Goal: Navigation & Orientation: Find specific page/section

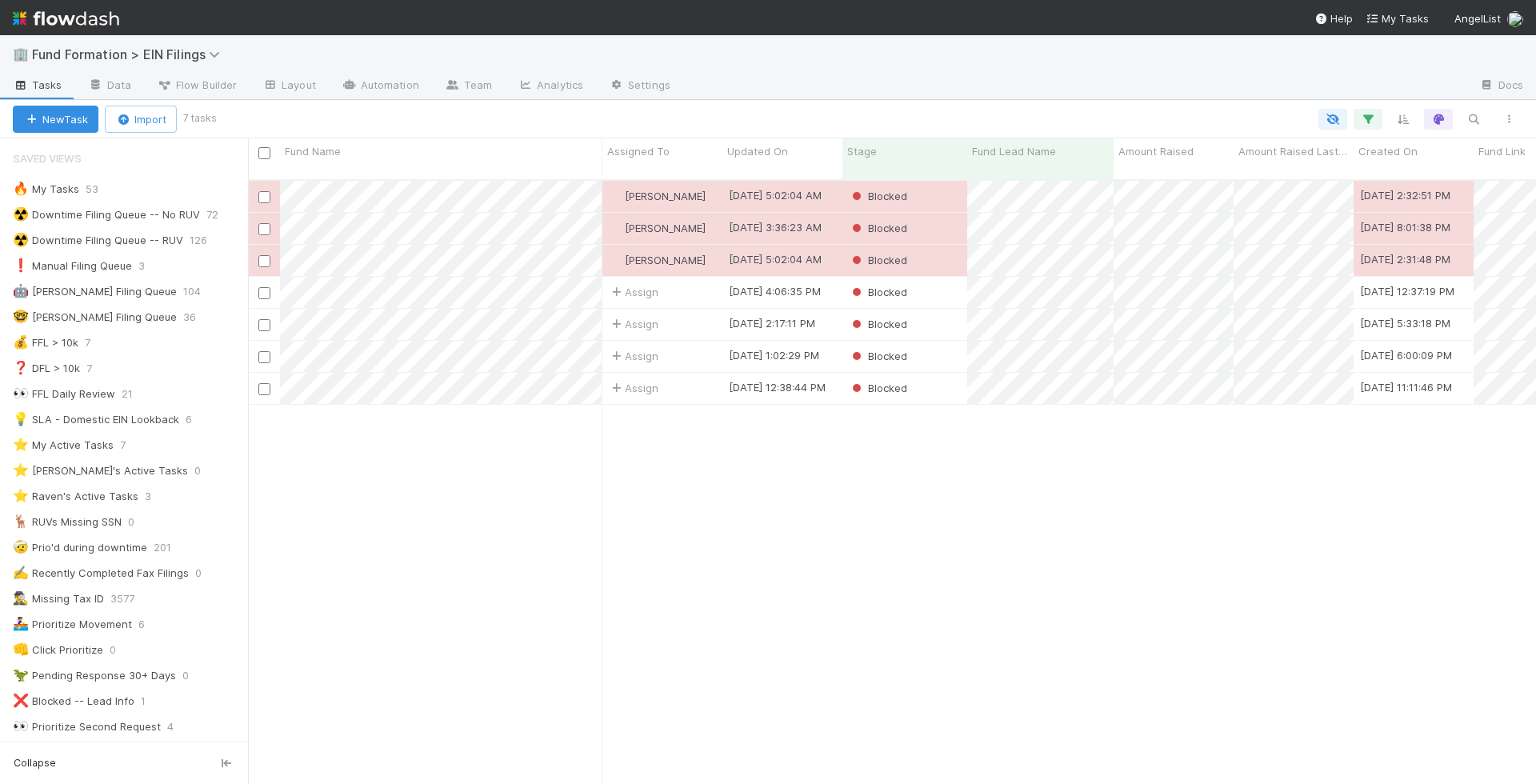
scroll to position [389, 0]
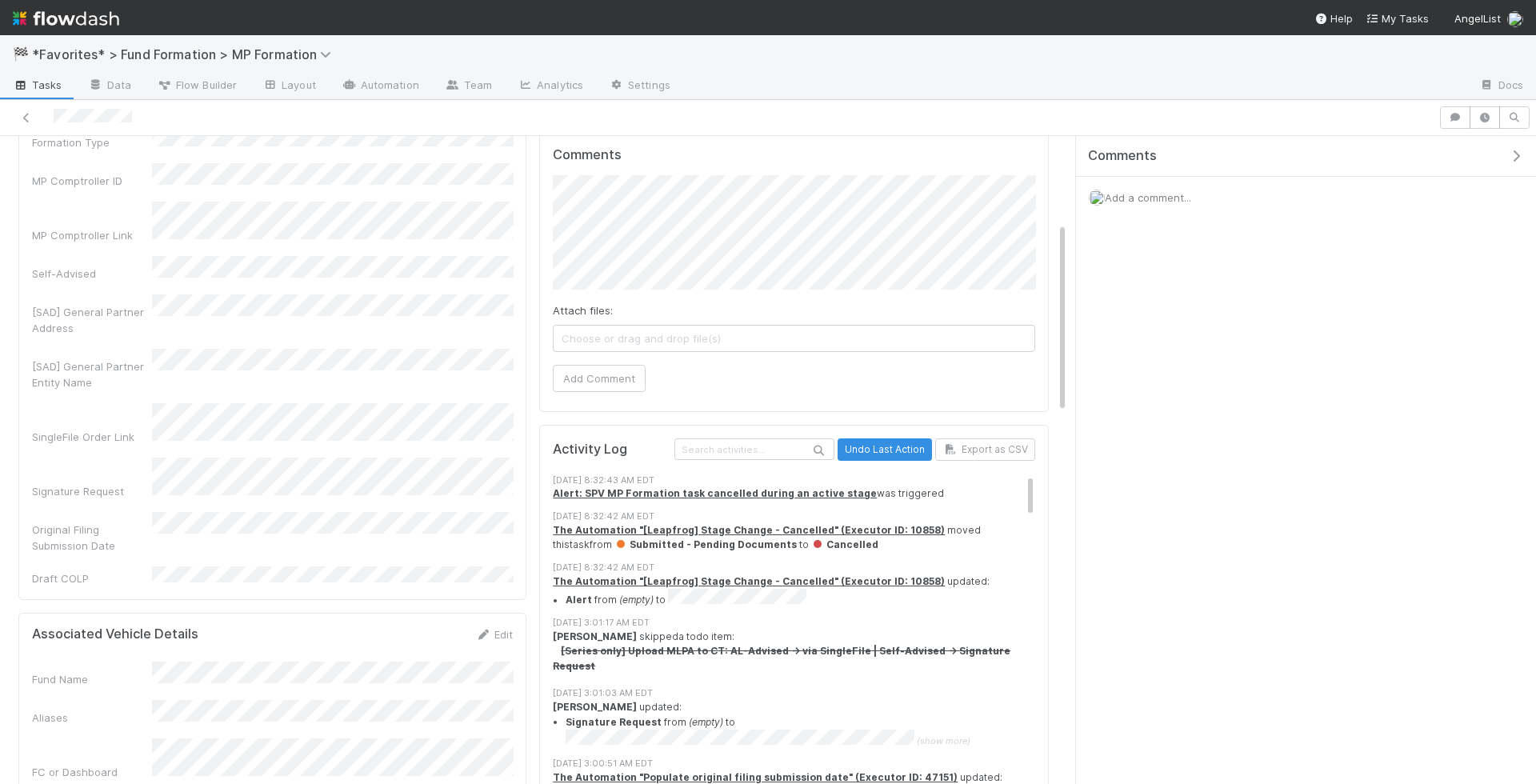
scroll to position [116, 0]
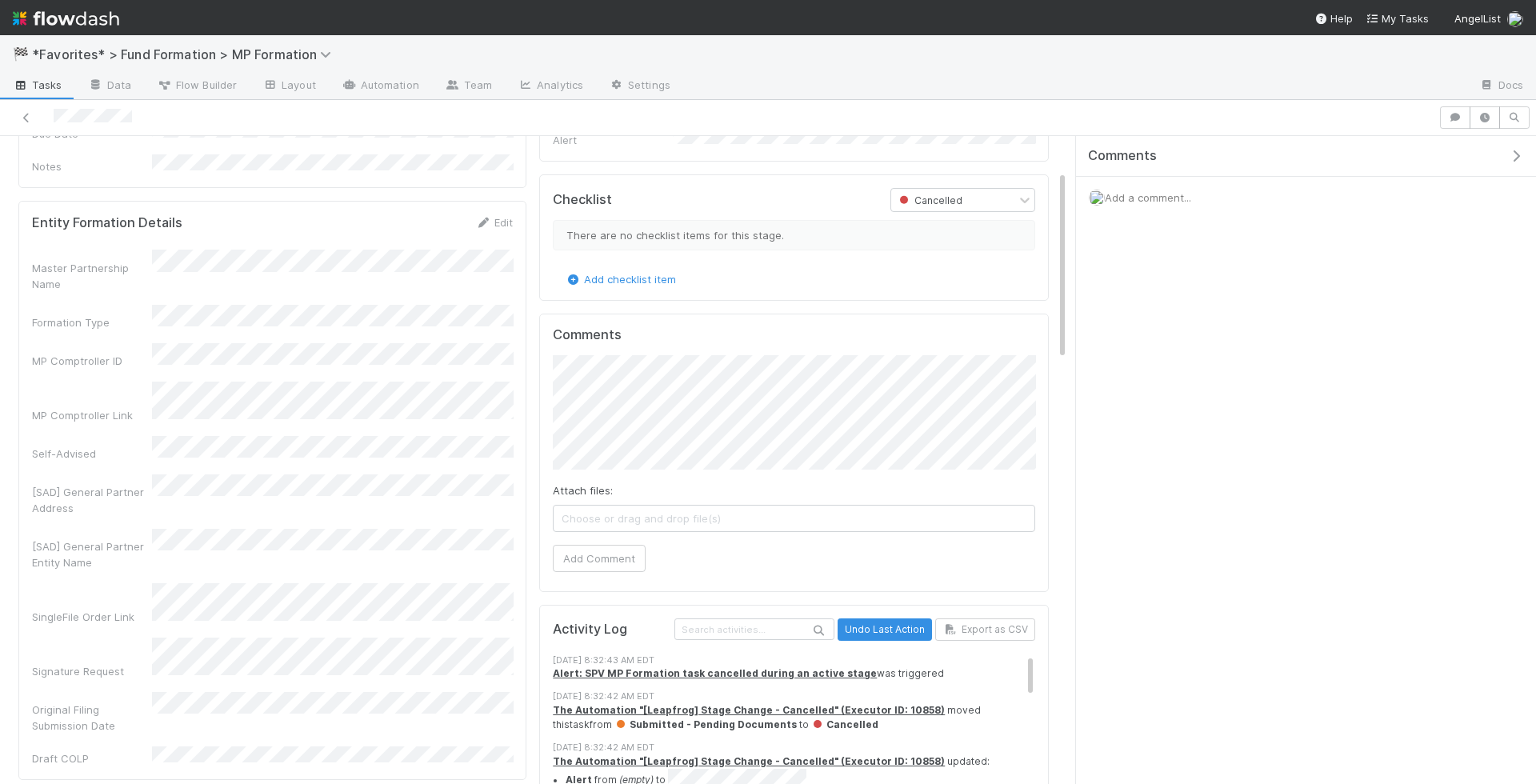
click at [52, 84] on span "Tasks" at bounding box center [38, 84] width 49 height 16
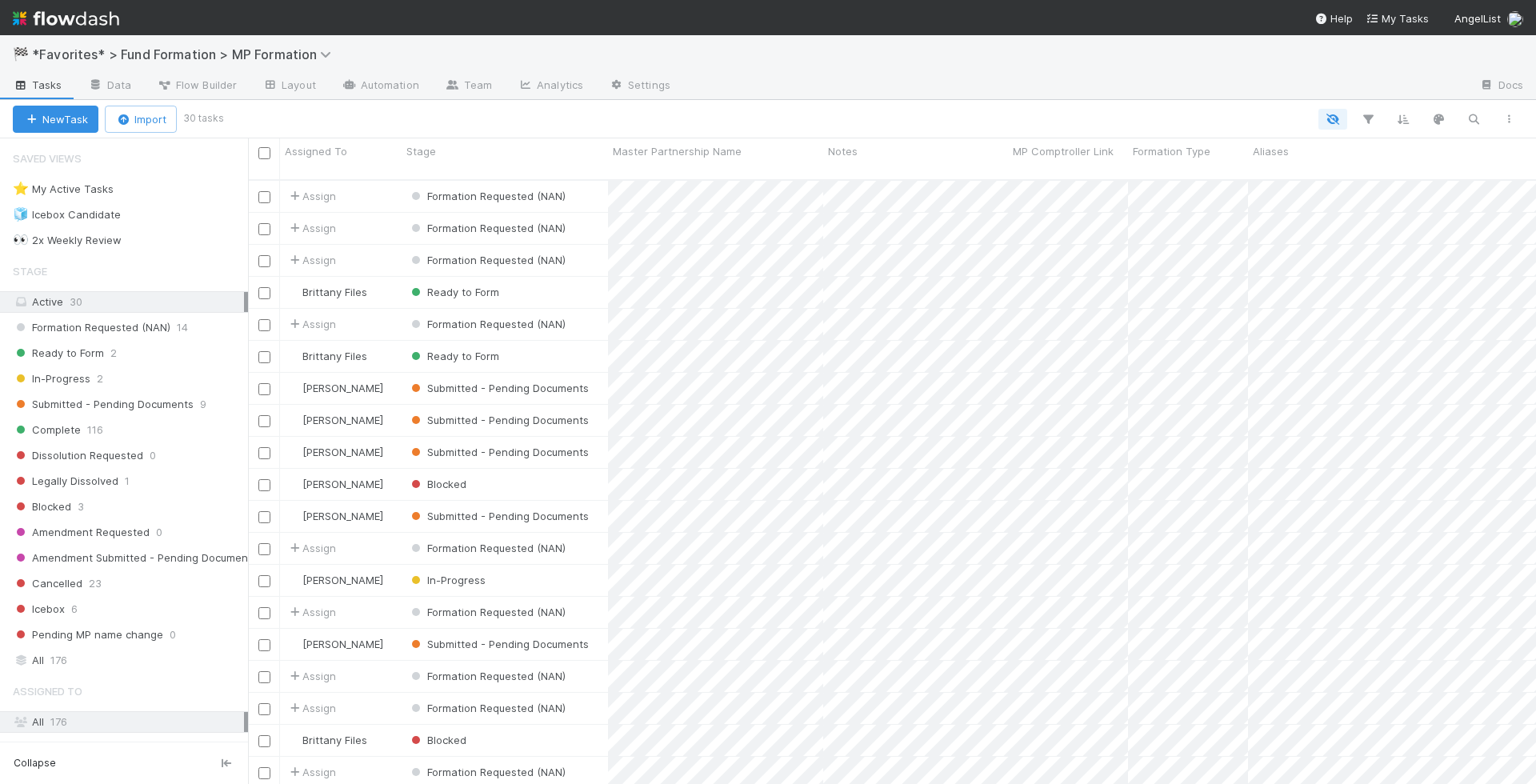
scroll to position [1, 1]
click at [206, 350] on div "Ready to Form 2" at bounding box center [130, 353] width 235 height 20
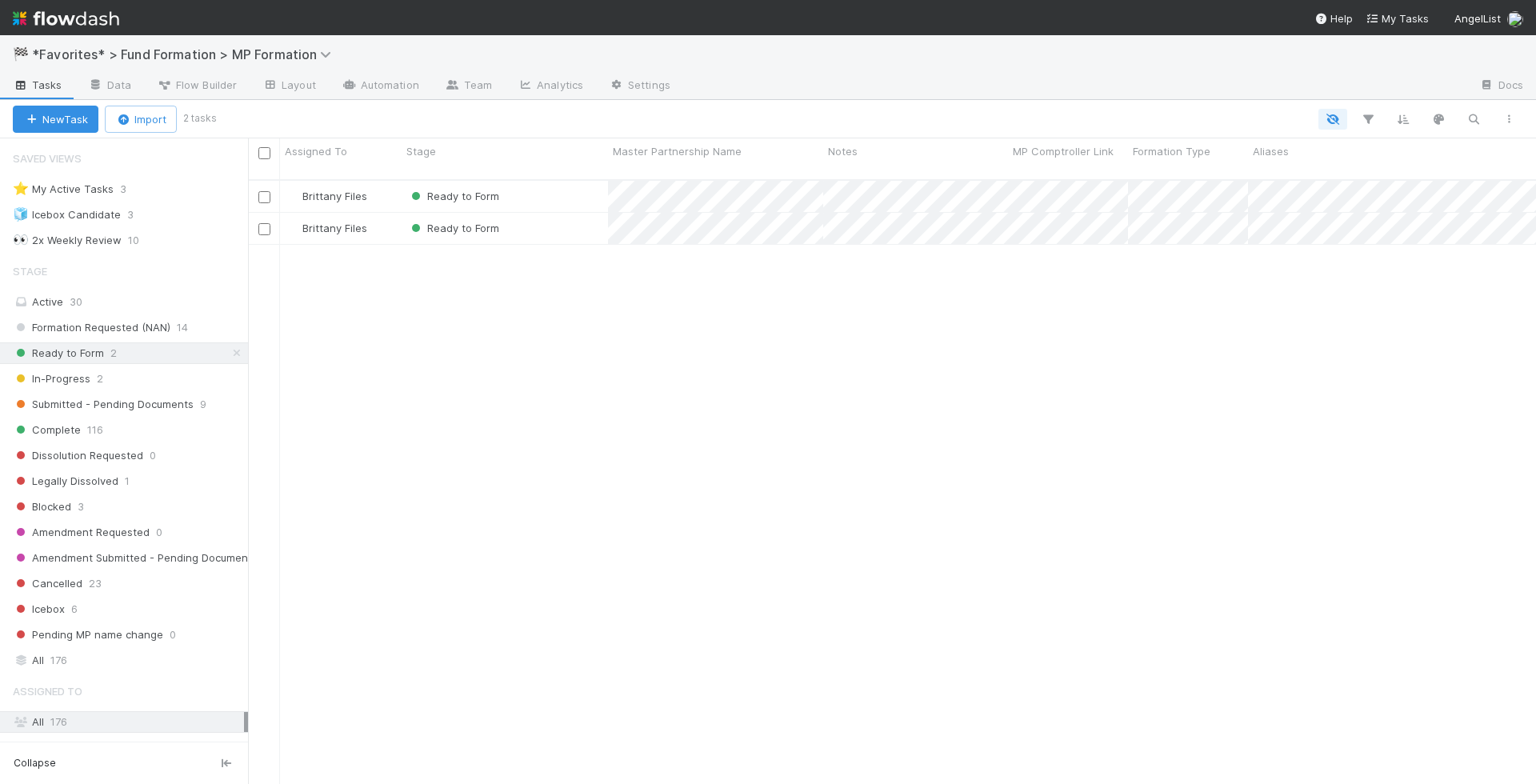
scroll to position [617, 1289]
click at [554, 181] on div "Ready to Form" at bounding box center [505, 196] width 206 height 31
click at [554, 215] on div "Ready to Form" at bounding box center [505, 228] width 206 height 31
